Goal: Use online tool/utility: Utilize a website feature to perform a specific function

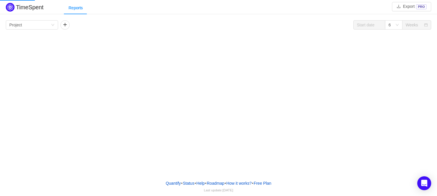
click at [264, 66] on div "TimeSpent Export PRO Reports Group by Project 6 Weeks Project No Data" at bounding box center [218, 88] width 437 height 176
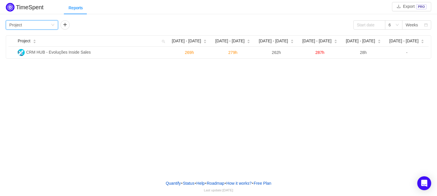
click at [49, 21] on div "Group by Project" at bounding box center [30, 25] width 42 height 9
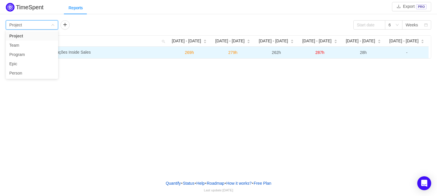
click at [80, 53] on span "CRM HUB - Evoluções Inside Sales" at bounding box center [58, 52] width 65 height 5
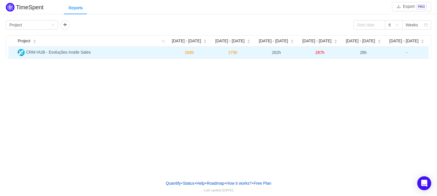
click at [55, 50] on span "CRM HUB - Evoluções Inside Sales" at bounding box center [58, 52] width 65 height 5
click at [49, 50] on span "CRM HUB - Evoluções Inside Sales" at bounding box center [58, 52] width 65 height 5
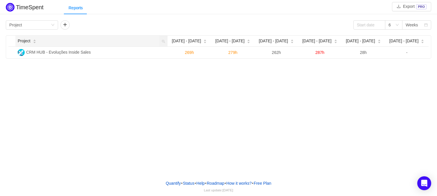
click at [35, 41] on icon "icon: caret-down" at bounding box center [34, 42] width 3 height 3
click at [107, 21] on div "Group by Project 6 Weeks" at bounding box center [218, 24] width 425 height 9
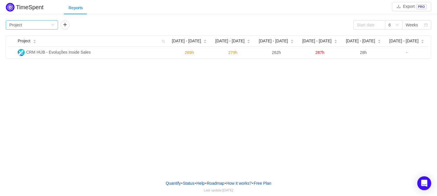
click at [51, 24] on icon "icon: down" at bounding box center [52, 24] width 3 height 3
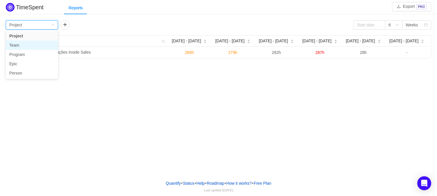
click at [35, 46] on li "Team" at bounding box center [32, 45] width 52 height 9
click at [42, 23] on div "Group by Team" at bounding box center [30, 25] width 42 height 9
